Goal: Book appointment/travel/reservation

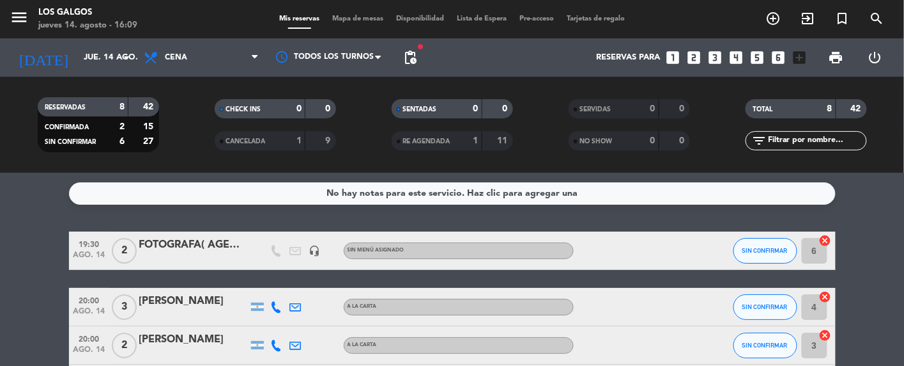
scroll to position [271, 0]
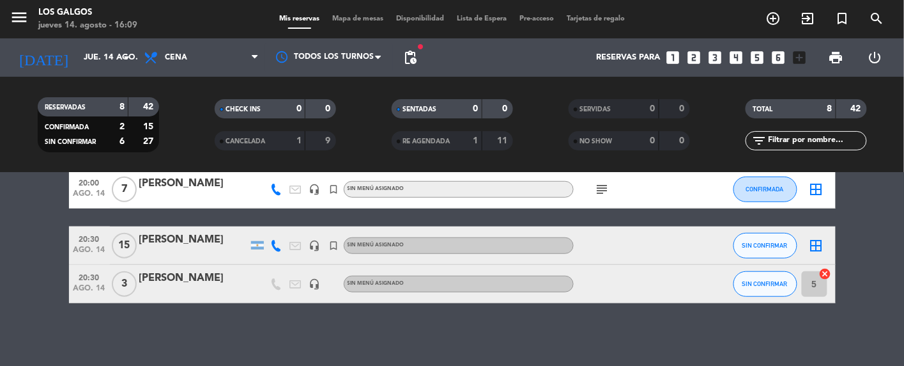
click at [169, 253] on div at bounding box center [193, 254] width 109 height 10
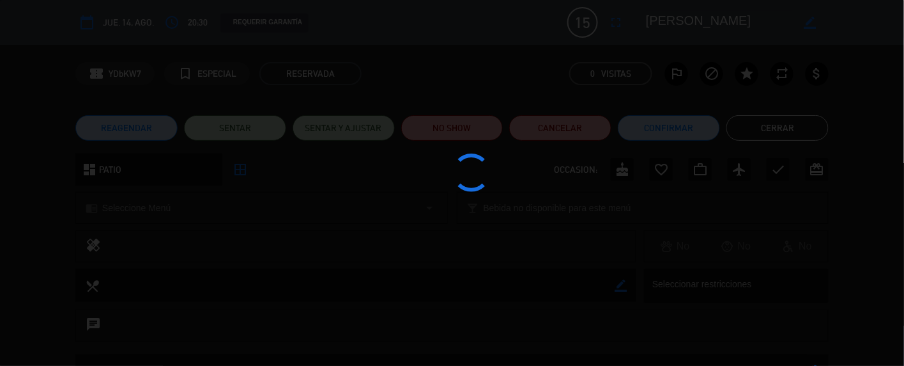
click at [187, 240] on div at bounding box center [452, 183] width 904 height 366
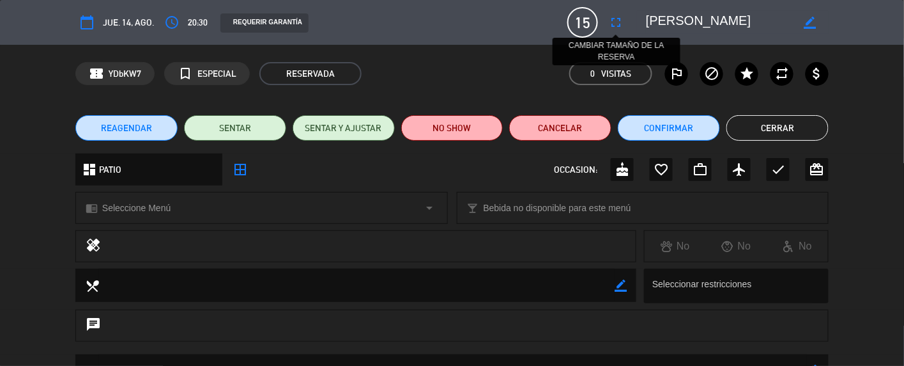
click at [626, 22] on button "fullscreen" at bounding box center [616, 22] width 23 height 23
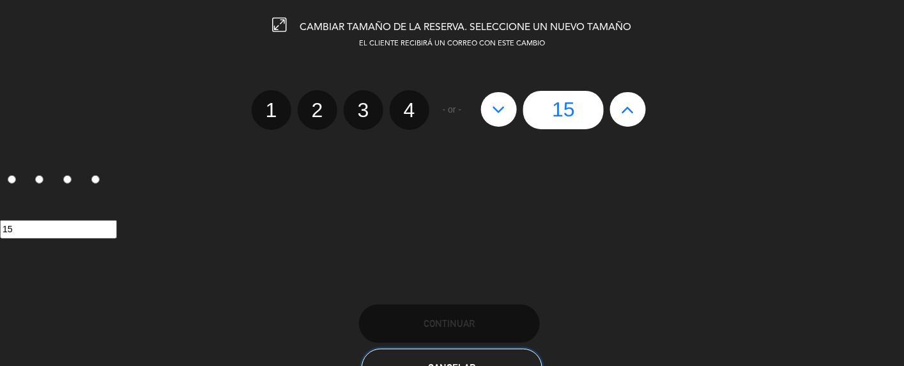
click at [480, 352] on button "Cancelar" at bounding box center [452, 367] width 181 height 38
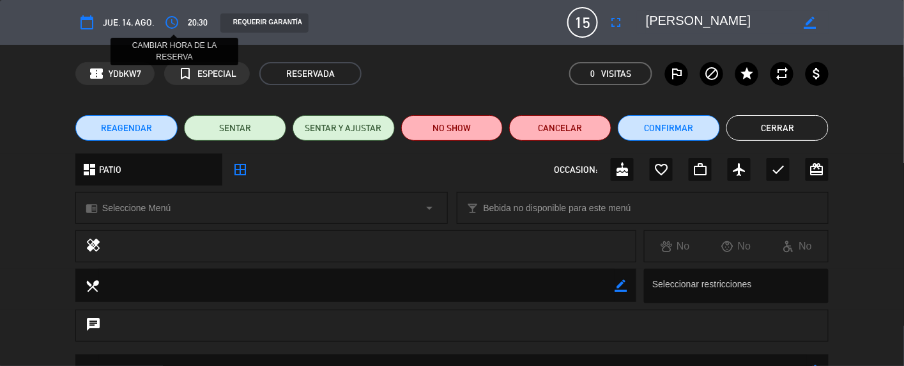
click at [168, 22] on icon "access_time" at bounding box center [171, 22] width 15 height 15
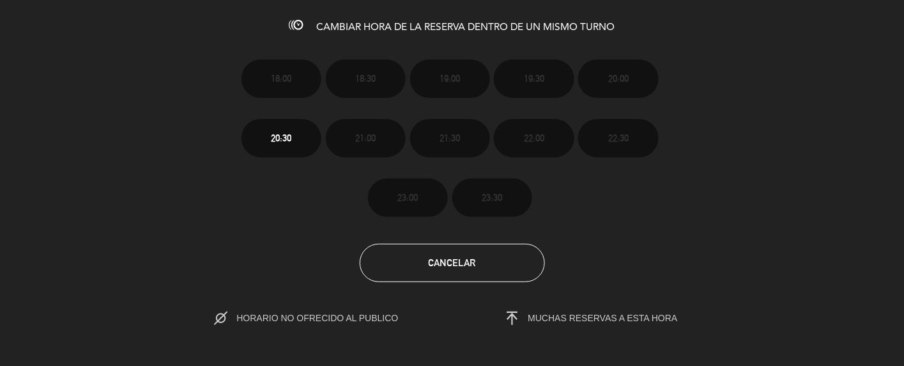
drag, startPoint x: 369, startPoint y: 310, endPoint x: 578, endPoint y: 298, distance: 209.4
click at [378, 310] on span "HORARIO NO OFRECIDO AL PUBLICO" at bounding box center [319, 318] width 211 height 19
click at [578, 298] on section "18:00 18:30 19:00 19:30 20:00 20:30 21:00 21:30 22:00 22:30 23:00 23:30 Cancela…" at bounding box center [452, 182] width 904 height 289
click at [591, 318] on span "MUCHAS RESERVAS A ESTA HORA" at bounding box center [604, 318] width 150 height 10
click at [284, 22] on h3 "CAMBIAR HORA DE LA RESERVA DENTRO DE UN MISMO TURNO" at bounding box center [452, 25] width 904 height 15
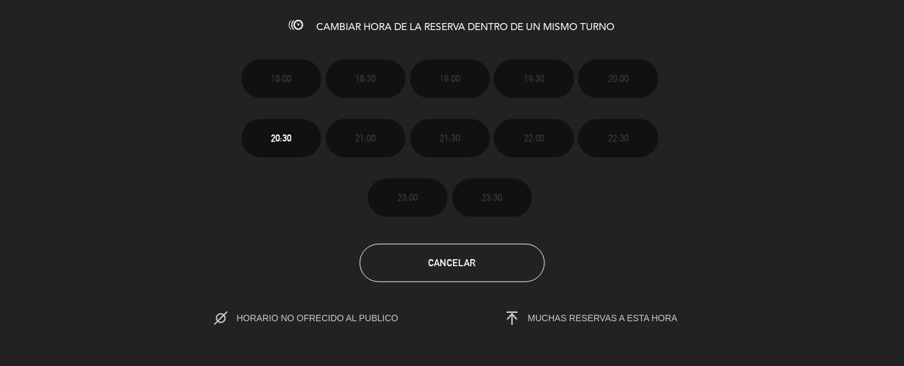
drag, startPoint x: 301, startPoint y: 15, endPoint x: 495, endPoint y: 26, distance: 194.6
click at [313, 17] on div "CAMBIAR HORA DE LA RESERVA DENTRO DE UN MISMO TURNO 18:00 18:30 19:00 19:30 20:…" at bounding box center [452, 183] width 904 height 366
click at [495, 26] on span "CAMBIAR HORA DE LA RESERVA DENTRO DE UN MISMO TURNO" at bounding box center [466, 27] width 298 height 10
click at [639, 3] on div "CAMBIAR HORA DE LA RESERVA DENTRO DE UN MISMO TURNO 18:00 18:30 19:00 19:30 20:…" at bounding box center [452, 183] width 904 height 366
click at [244, 135] on div "18:00 18:30 19:00 19:30 20:00 20:30 21:00 21:30 22:00 22:30 23:00 23:30" at bounding box center [452, 127] width 441 height 178
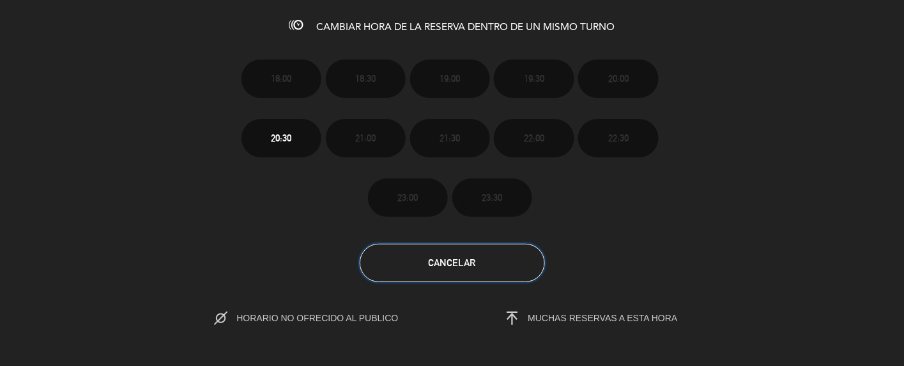
click at [445, 268] on button "Cancelar" at bounding box center [452, 263] width 185 height 38
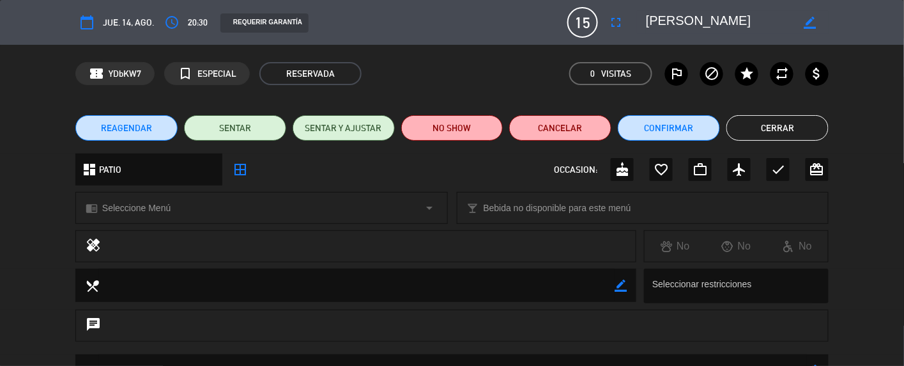
drag, startPoint x: 761, startPoint y: 15, endPoint x: 627, endPoint y: 40, distance: 135.9
click at [627, 40] on div "calendar_today jue. 14, ago. access_time 20:30 REQUERIR GARANTÍA 15 [PERSON_NAM…" at bounding box center [452, 22] width 904 height 45
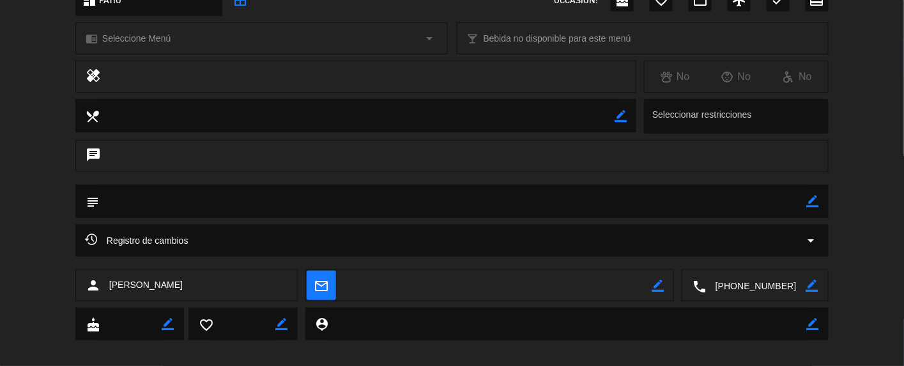
scroll to position [170, 0]
click at [817, 197] on icon "border_color" at bounding box center [813, 200] width 12 height 12
click at [821, 238] on div "Registro de cambios arrow_drop_down" at bounding box center [452, 240] width 754 height 32
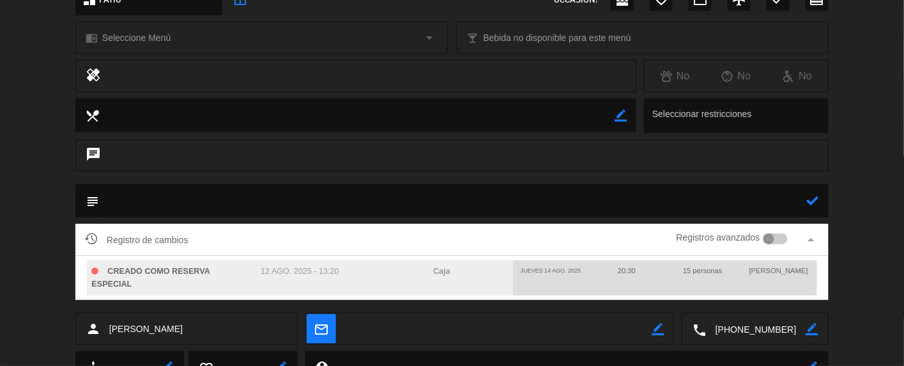
click at [43, 229] on div "Registro de cambios Registros avanzados arrow_drop_up CREADO COMO RESERVA ESPEC…" at bounding box center [452, 268] width 904 height 89
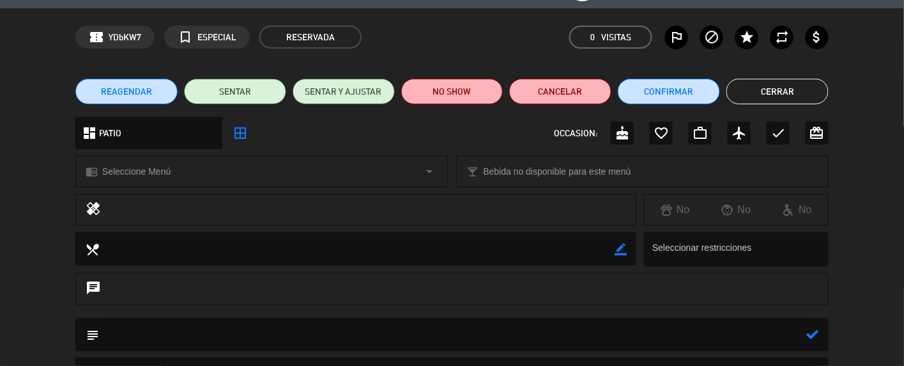
scroll to position [0, 0]
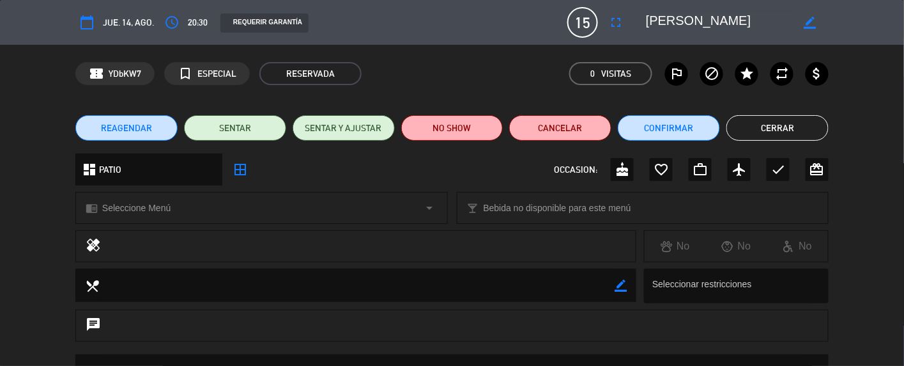
click at [794, 129] on button "Cerrar" at bounding box center [778, 128] width 102 height 26
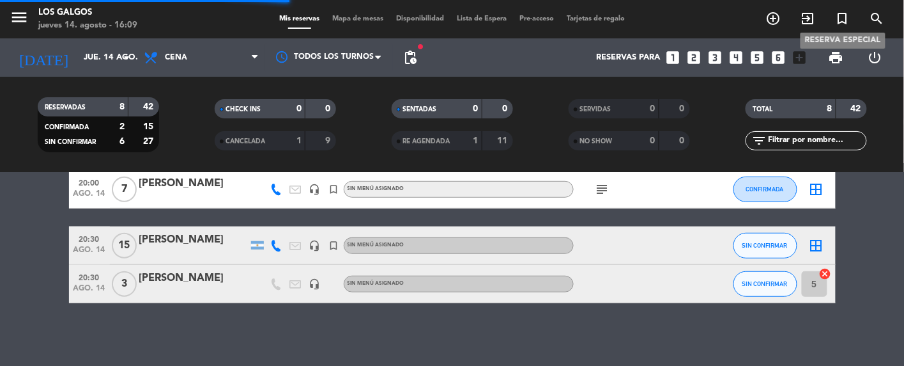
click at [844, 21] on icon "turned_in_not" at bounding box center [842, 18] width 15 height 15
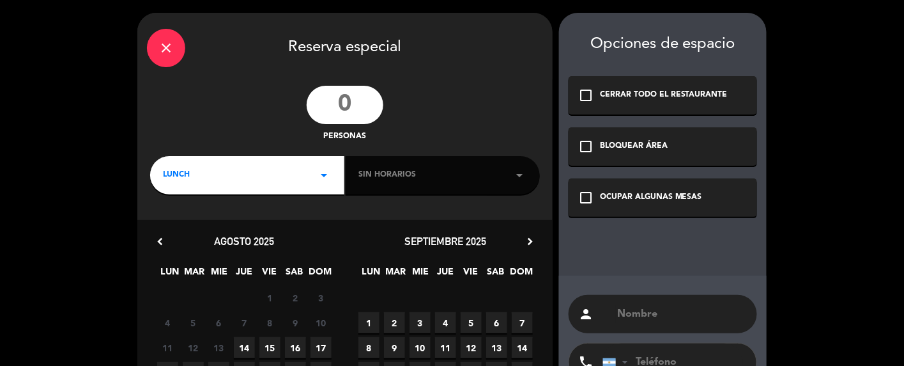
click at [341, 96] on input "number" at bounding box center [345, 105] width 77 height 38
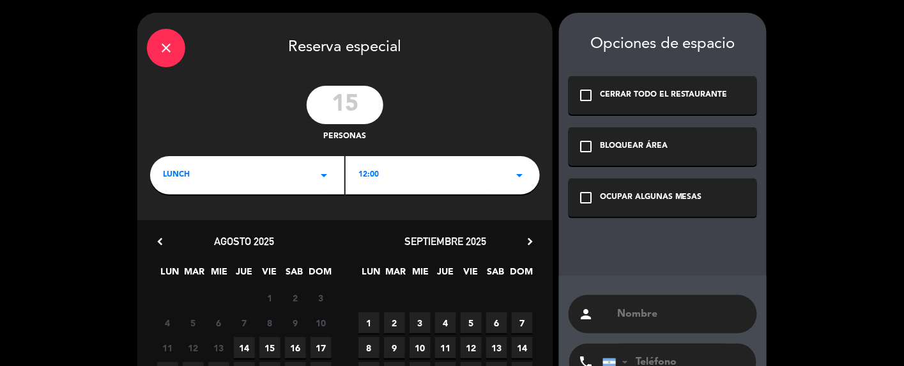
type input "15"
click at [309, 146] on div "close Reserva especial 15 personas LUNCH arrow_drop_down 12:00 arrow_drop_down …" at bounding box center [344, 256] width 415 height 486
click at [300, 167] on div "LUNCH arrow_drop_down" at bounding box center [247, 175] width 194 height 38
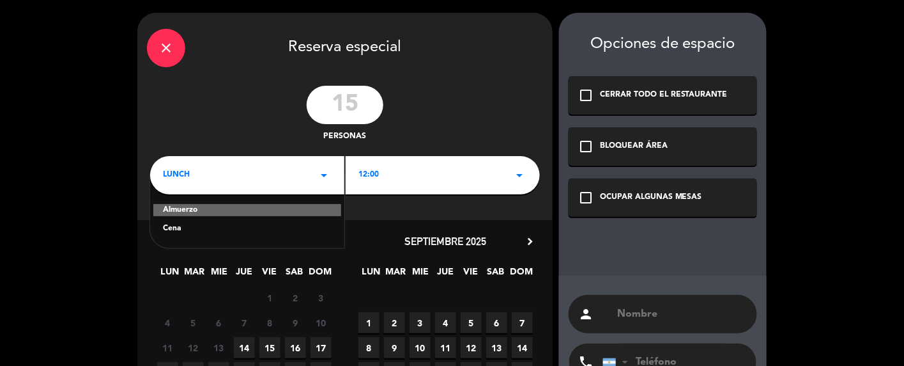
click at [198, 231] on div "Cena" at bounding box center [247, 228] width 169 height 13
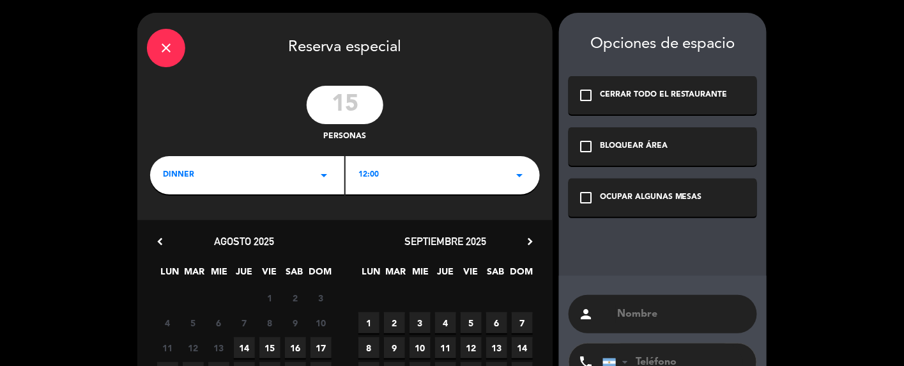
click at [386, 197] on div "close Reserva especial 15 personas dinner arrow_drop_down 12:00 arrow_drop_down…" at bounding box center [344, 256] width 415 height 486
click at [404, 170] on div "18:00 arrow_drop_down" at bounding box center [443, 175] width 194 height 38
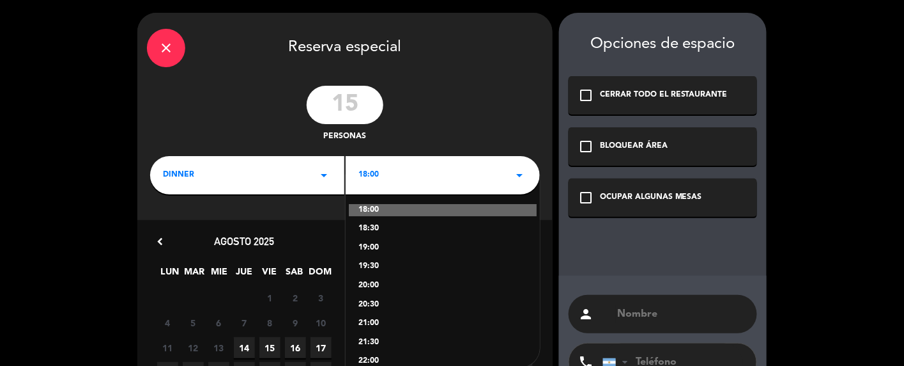
click at [367, 286] on div "20:00" at bounding box center [443, 285] width 169 height 13
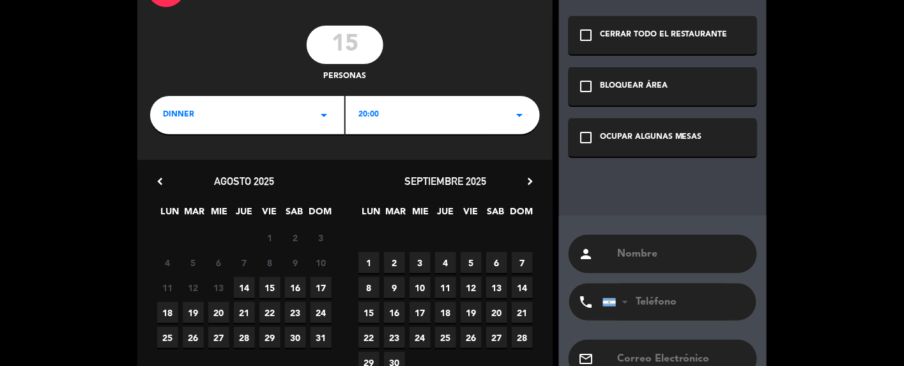
scroll to position [85, 0]
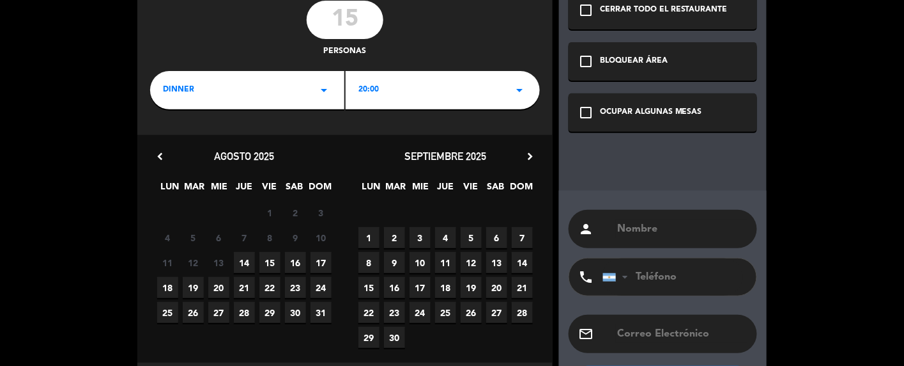
click at [245, 266] on span "14" at bounding box center [244, 262] width 21 height 21
click at [608, 117] on div "OCUPAR ALGUNAS MESAS" at bounding box center [651, 112] width 102 height 13
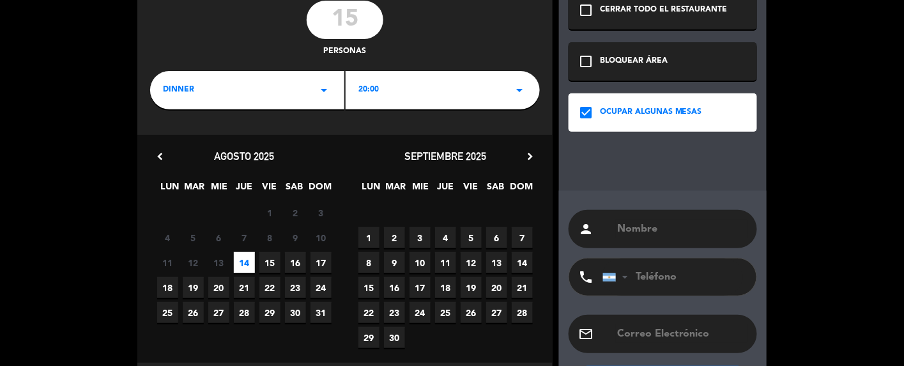
drag, startPoint x: 654, startPoint y: 214, endPoint x: 653, endPoint y: 221, distance: 7.1
click at [654, 215] on div "person" at bounding box center [663, 229] width 189 height 38
click at [652, 225] on input "text" at bounding box center [682, 229] width 132 height 18
paste input "[PERSON_NAME]"
type input "[PERSON_NAME]"
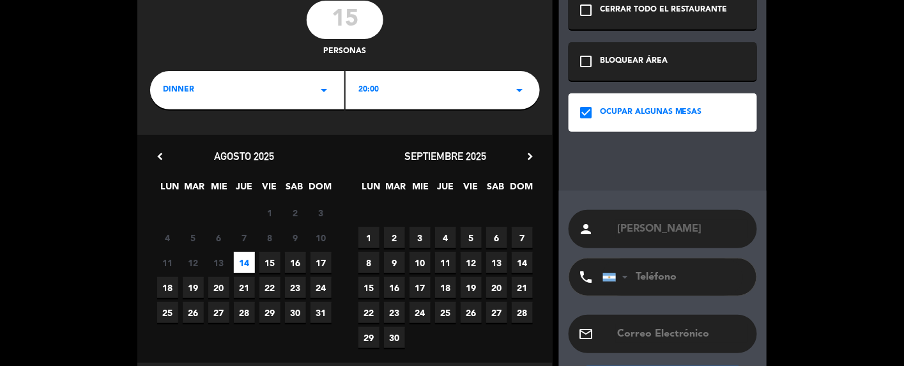
drag, startPoint x: 720, startPoint y: 297, endPoint x: 727, endPoint y: 285, distance: 13.7
click at [720, 297] on div "phone [GEOGRAPHIC_DATA] +1 [GEOGRAPHIC_DATA] +44 [GEOGRAPHIC_DATA] ([GEOGRAPHIC…" at bounding box center [663, 281] width 189 height 47
click at [727, 280] on input "tel" at bounding box center [673, 276] width 141 height 37
click at [650, 220] on input "[PERSON_NAME]" at bounding box center [682, 229] width 132 height 18
click at [680, 283] on input "tel" at bounding box center [673, 276] width 141 height 37
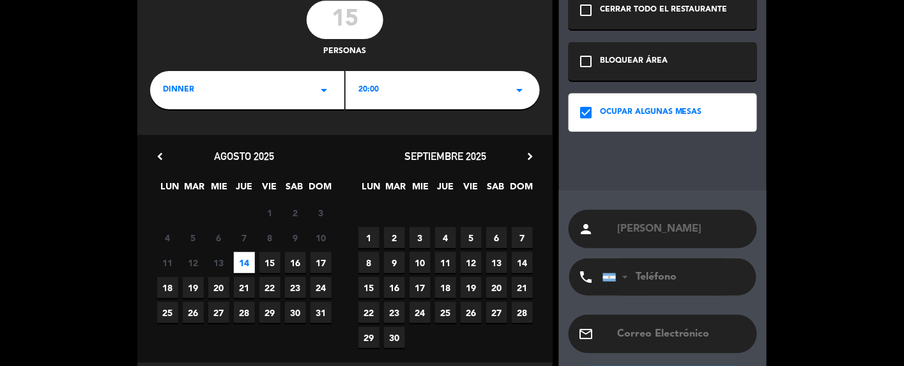
paste input "[PHONE_NUMBER]"
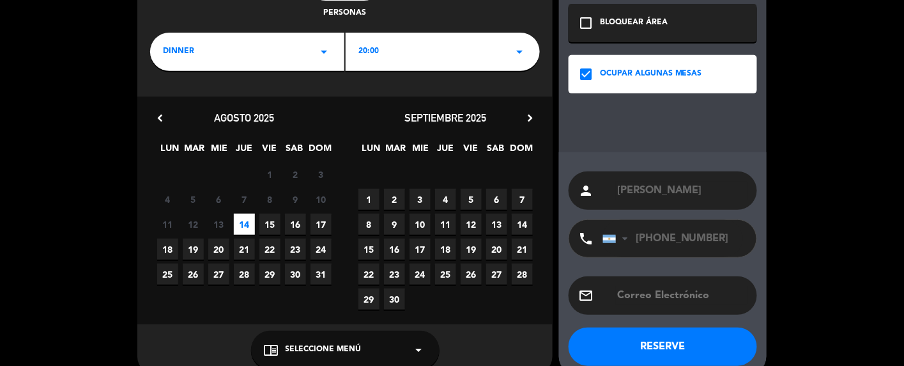
scroll to position [143, 0]
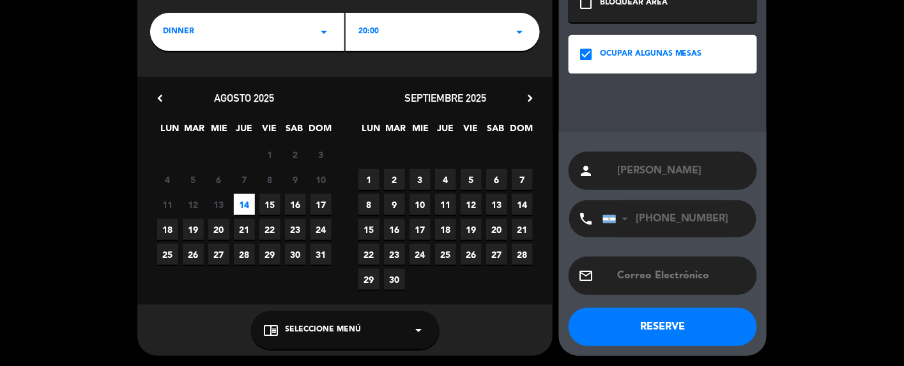
type input "[PHONE_NUMBER]"
click at [618, 318] on button "RESERVE" at bounding box center [663, 326] width 189 height 38
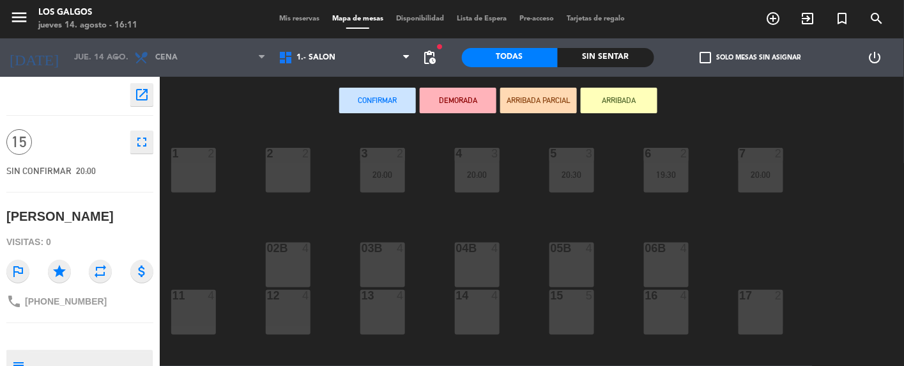
click at [391, 97] on button "Confirmar" at bounding box center [377, 101] width 77 height 26
click at [389, 91] on button "Confirmar" at bounding box center [377, 101] width 77 height 26
click at [16, 8] on icon "menu" at bounding box center [19, 17] width 19 height 19
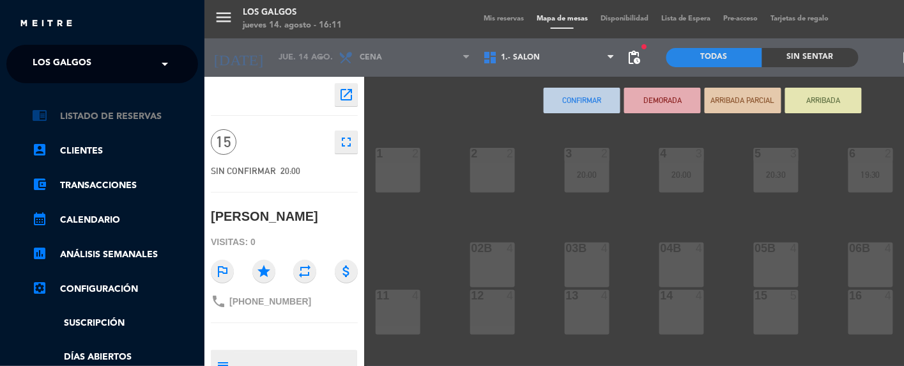
click at [110, 119] on link "chrome_reader_mode Listado de Reservas" at bounding box center [115, 116] width 166 height 15
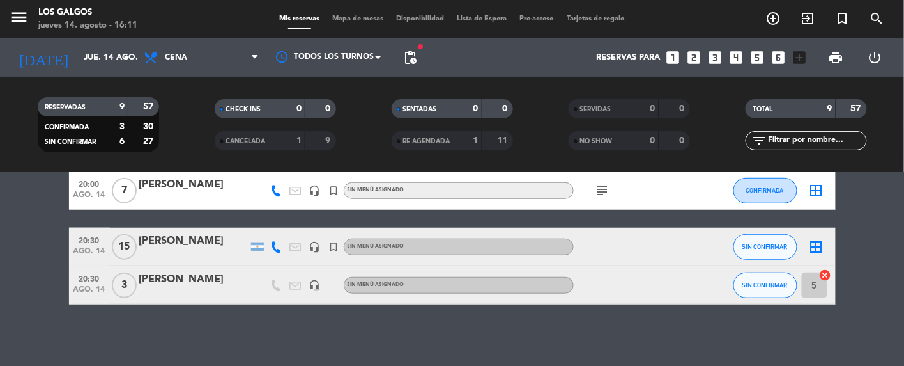
scroll to position [309, 0]
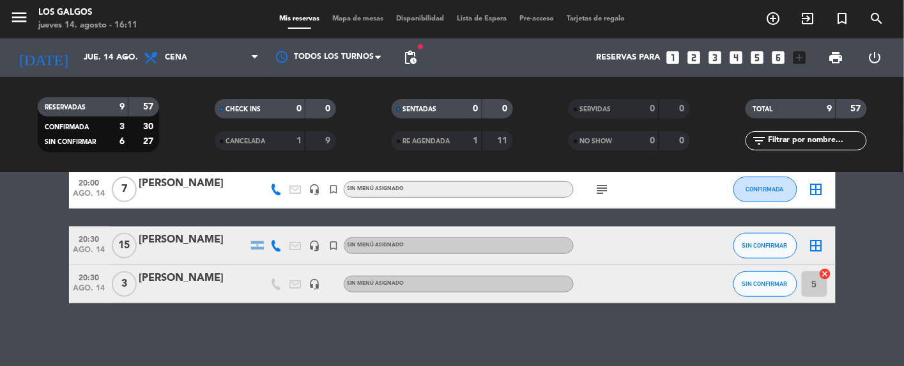
click at [152, 240] on div "[PERSON_NAME]" at bounding box center [193, 239] width 109 height 17
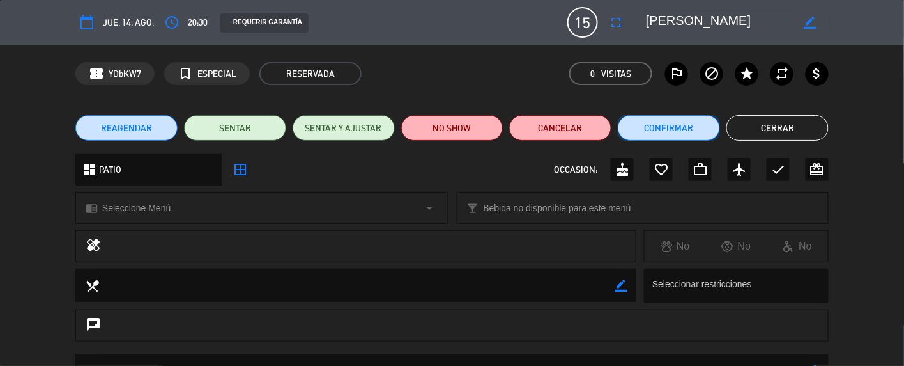
drag, startPoint x: 683, startPoint y: 137, endPoint x: 525, endPoint y: 132, distance: 157.9
click at [396, 194] on div "calendar_today jue. 14, ago. access_time 20:30 REQUERIR GARANTÍA 15 [PERSON_NAM…" at bounding box center [452, 183] width 904 height 366
click at [584, 128] on button "Cancelar" at bounding box center [560, 128] width 102 height 26
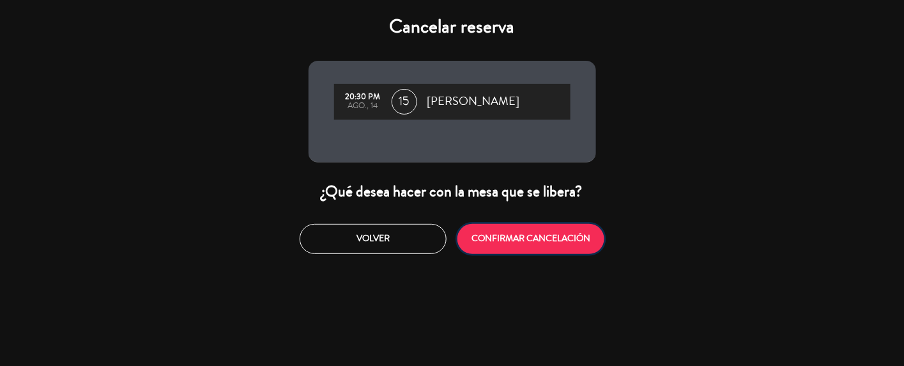
click at [531, 239] on button "CONFIRMAR CANCELACIÓN" at bounding box center [531, 239] width 147 height 30
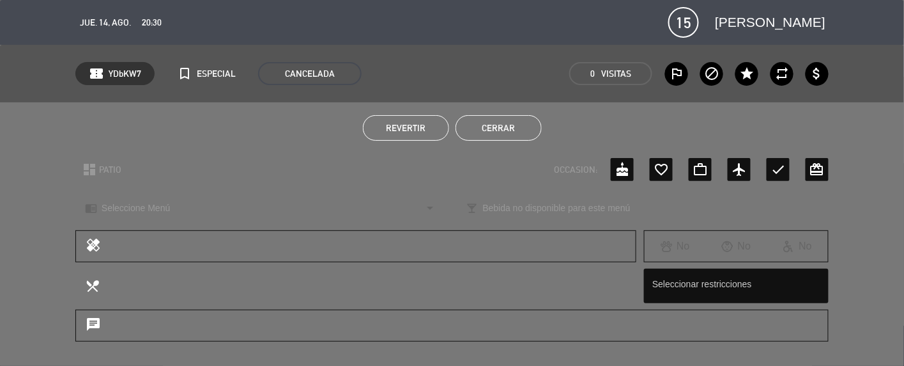
click at [499, 129] on button "Cerrar" at bounding box center [499, 128] width 86 height 26
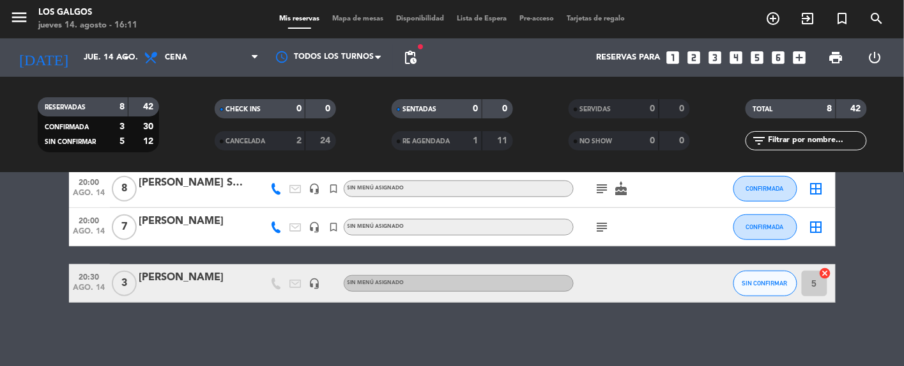
scroll to position [187, 0]
